Goal: Browse casually: Explore the website without a specific task or goal

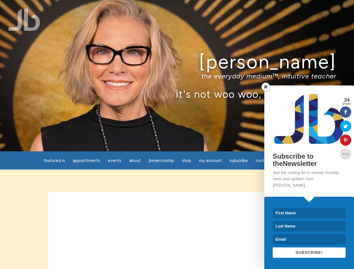
click at [177, 135] on div "[PERSON_NAME] the everyday medium™, intuitive teacher it's not woo woo, it's tr…" at bounding box center [177, 75] width 354 height 151
click at [86, 161] on span "Appointments" at bounding box center [86, 160] width 27 height 5
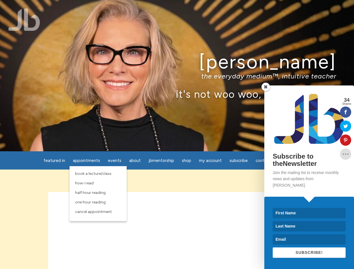
click at [115, 161] on span "Events" at bounding box center [114, 160] width 13 height 5
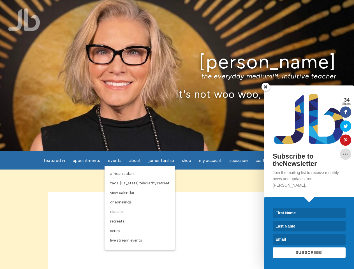
click at [135, 161] on span "About" at bounding box center [134, 160] width 11 height 5
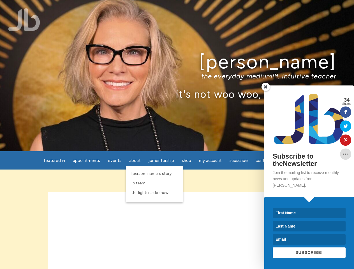
click at [186, 161] on span "Shop" at bounding box center [186, 160] width 9 height 5
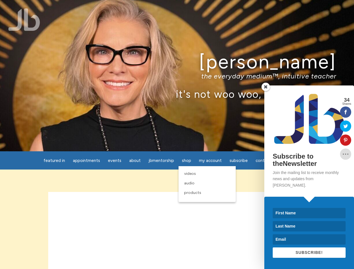
click at [210, 161] on span "My Account" at bounding box center [210, 160] width 23 height 5
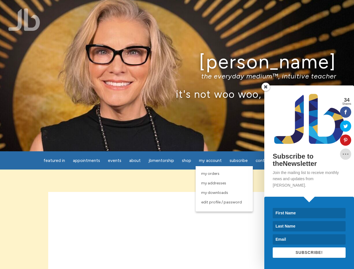
click at [177, 76] on p "the everyday medium™, intuitive teacher" at bounding box center [177, 76] width 319 height 8
